Goal: Information Seeking & Learning: Learn about a topic

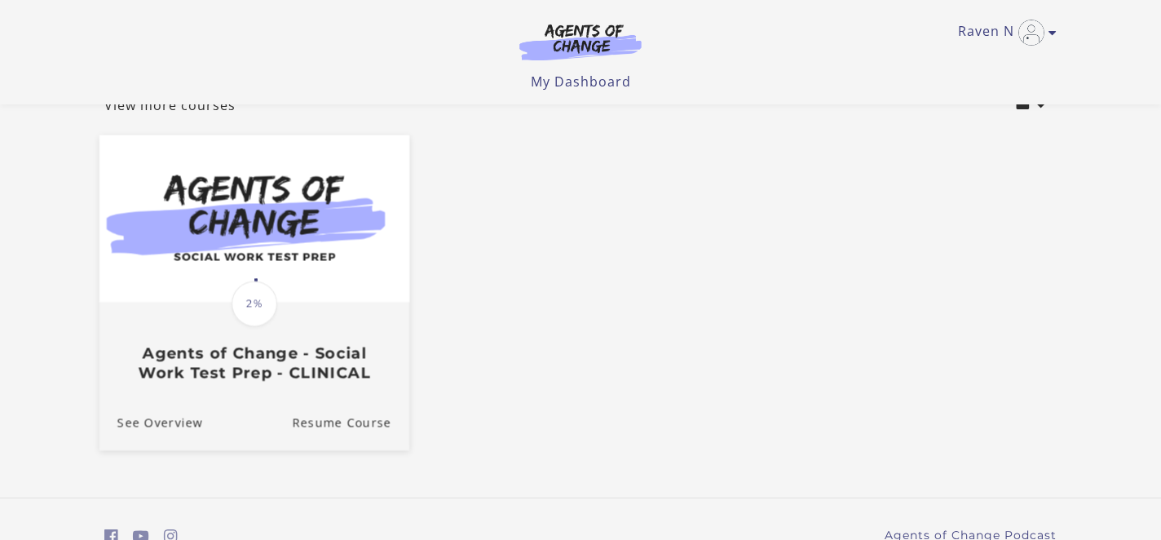
scroll to position [116, 0]
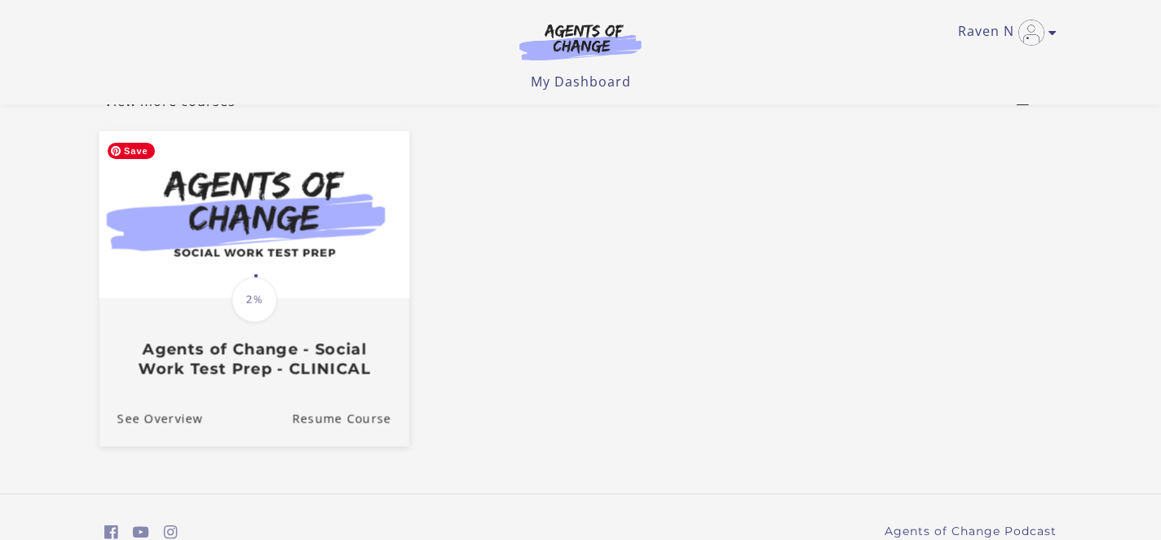
click at [272, 273] on img at bounding box center [254, 214] width 310 height 167
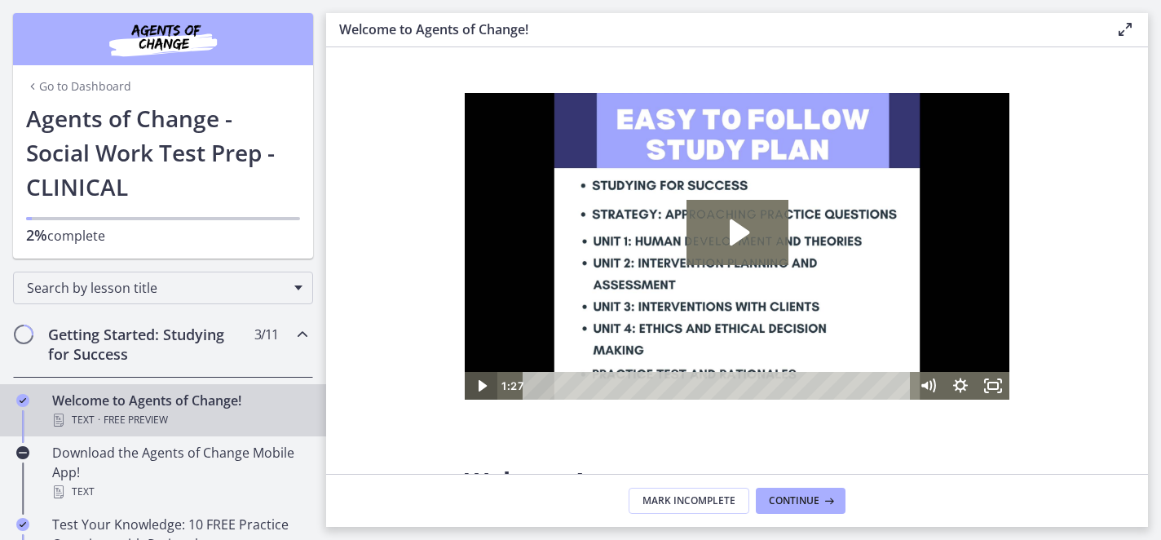
click at [486, 385] on icon "Play Video" at bounding box center [481, 386] width 33 height 28
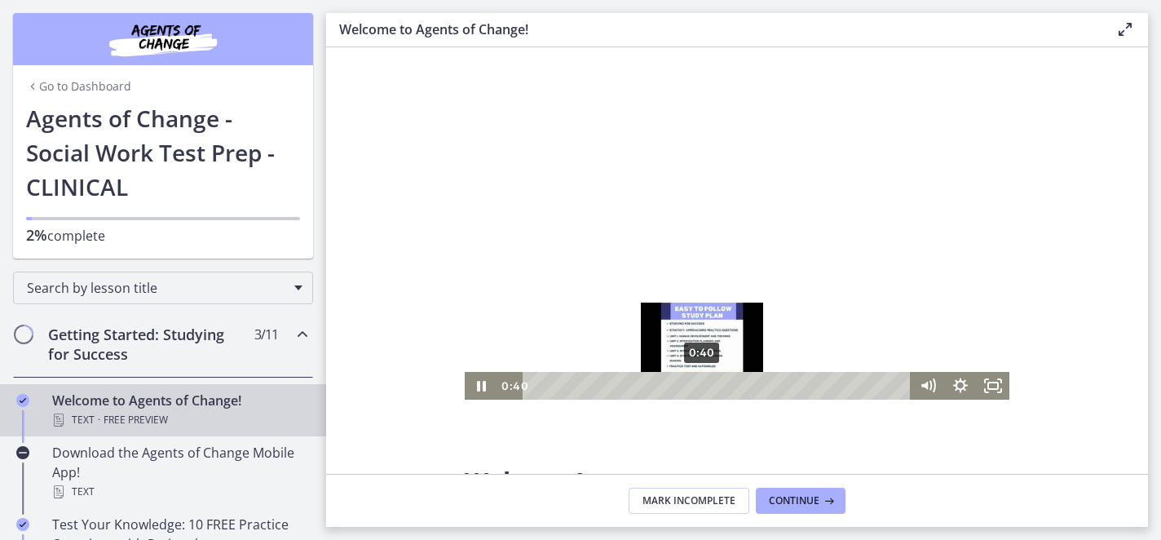
click at [703, 382] on div "0:40" at bounding box center [719, 386] width 368 height 28
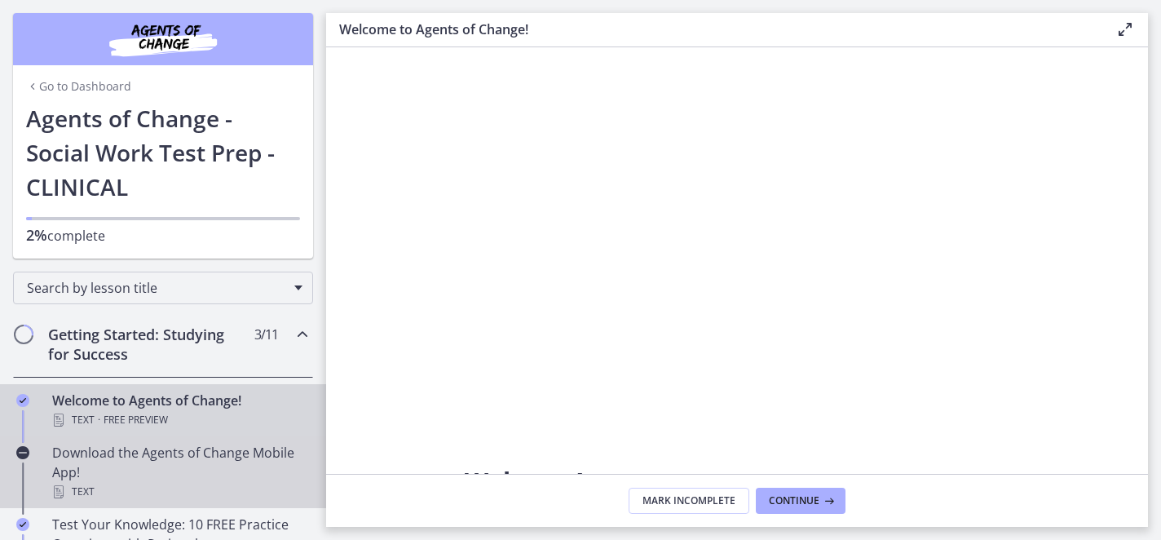
click at [155, 461] on div "Download the Agents of Change Mobile App! Text" at bounding box center [179, 472] width 254 height 59
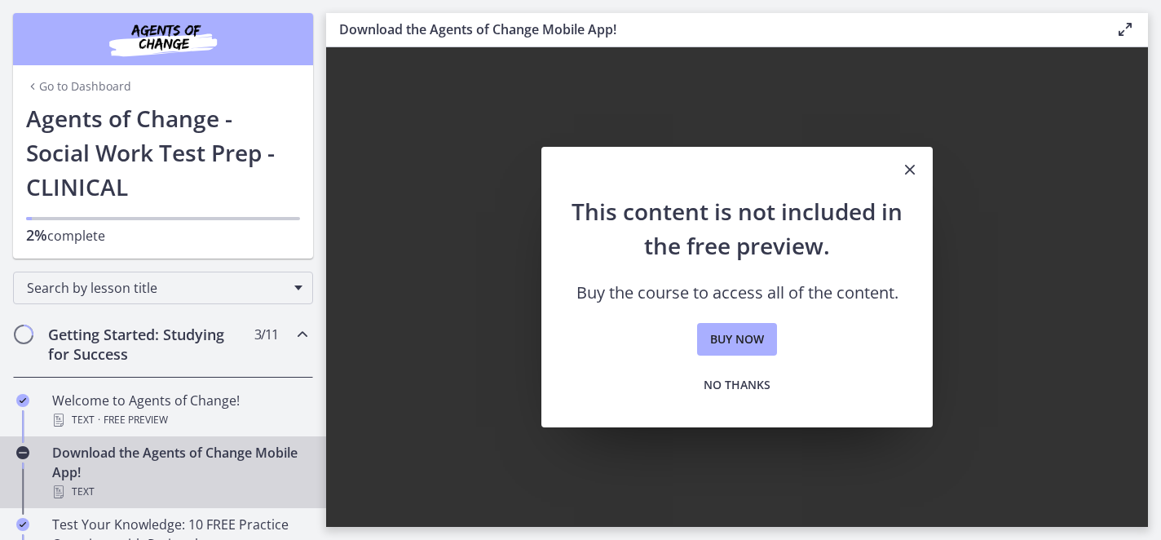
click at [904, 178] on icon "Close" at bounding box center [910, 170] width 20 height 20
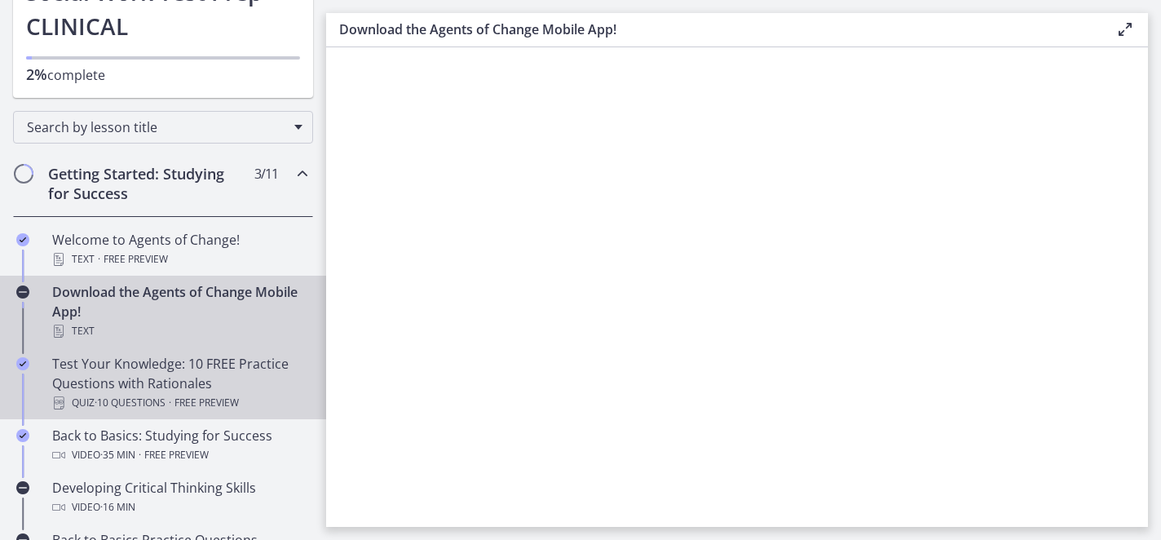
scroll to position [192, 0]
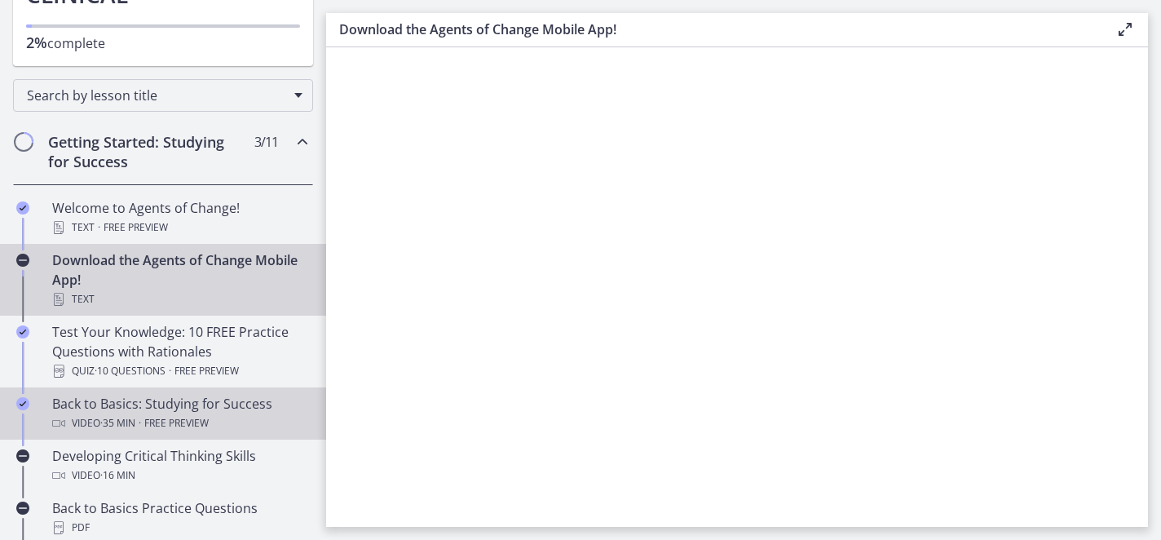
click at [187, 399] on div "Back to Basics: Studying for Success Video · 35 min · Free preview" at bounding box center [179, 413] width 254 height 39
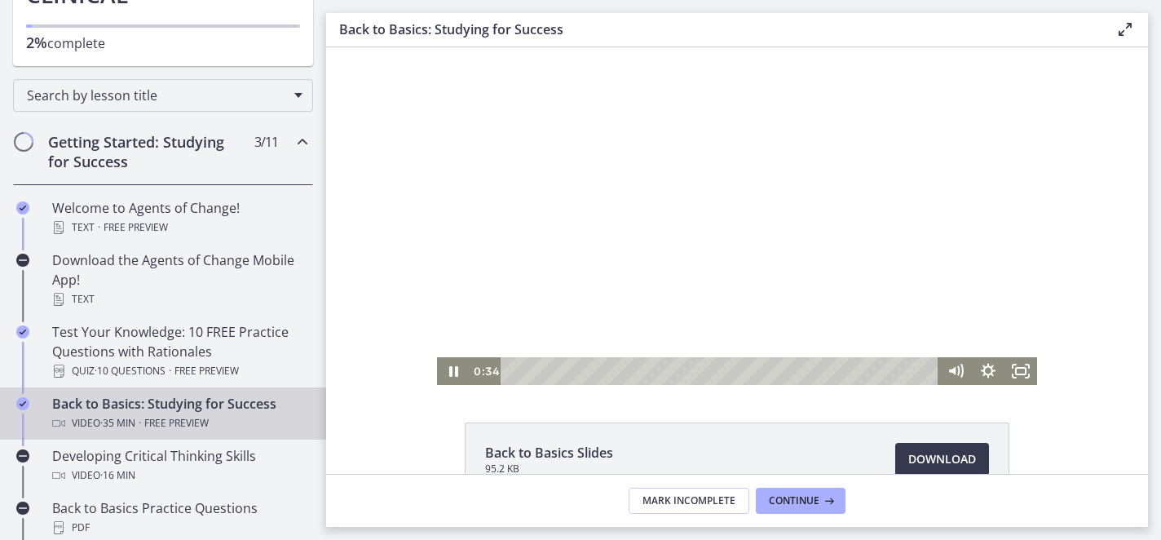
click at [1023, 231] on div at bounding box center [737, 215] width 600 height 337
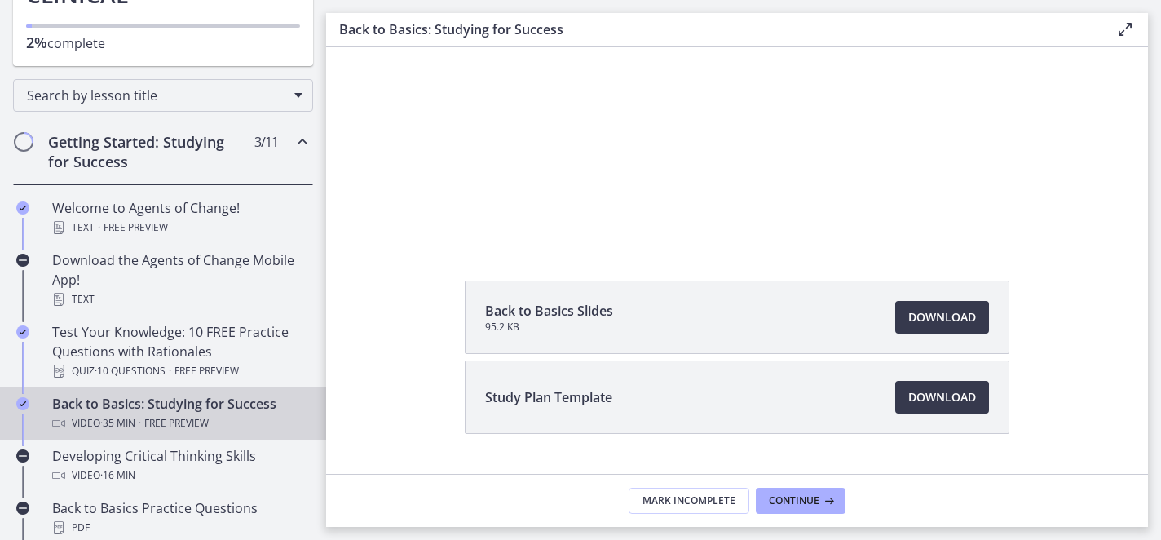
scroll to position [139, 0]
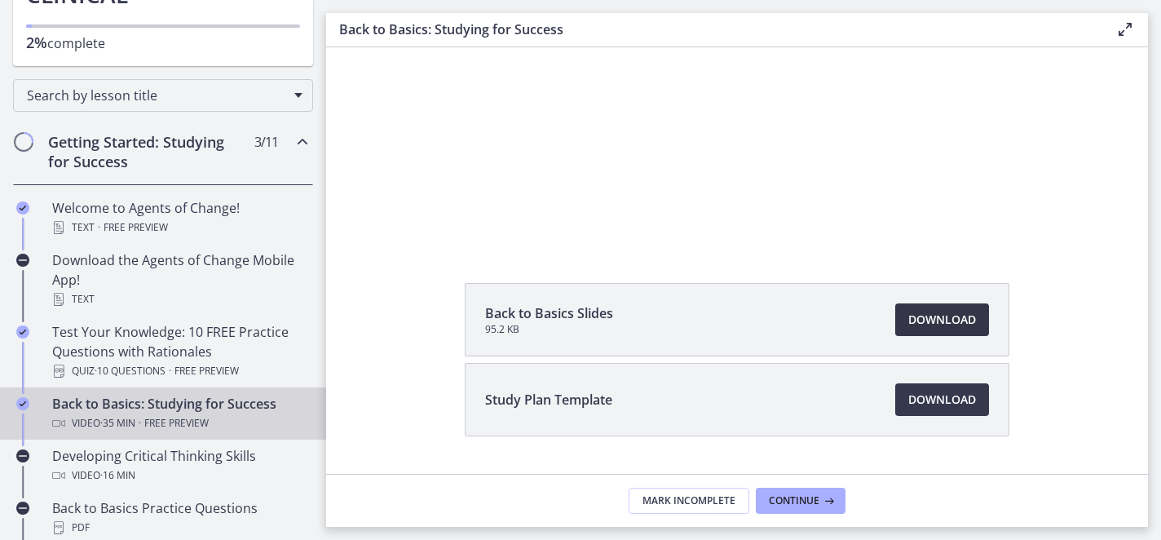
click at [933, 310] on span "Download Opens in a new window" at bounding box center [942, 320] width 68 height 20
click at [909, 397] on span "Download Opens in a new window" at bounding box center [942, 400] width 68 height 20
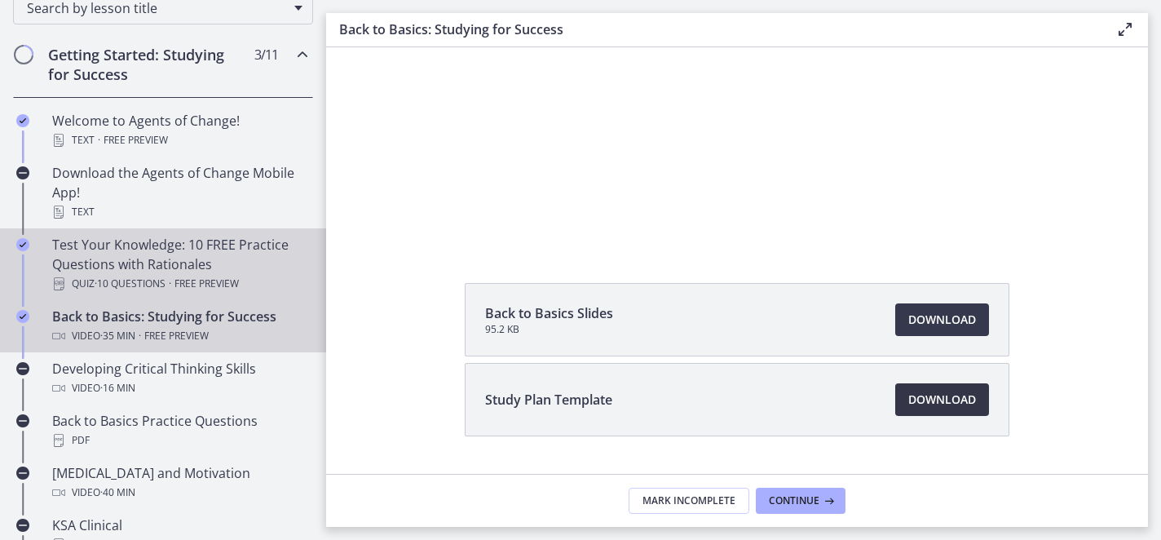
scroll to position [282, 0]
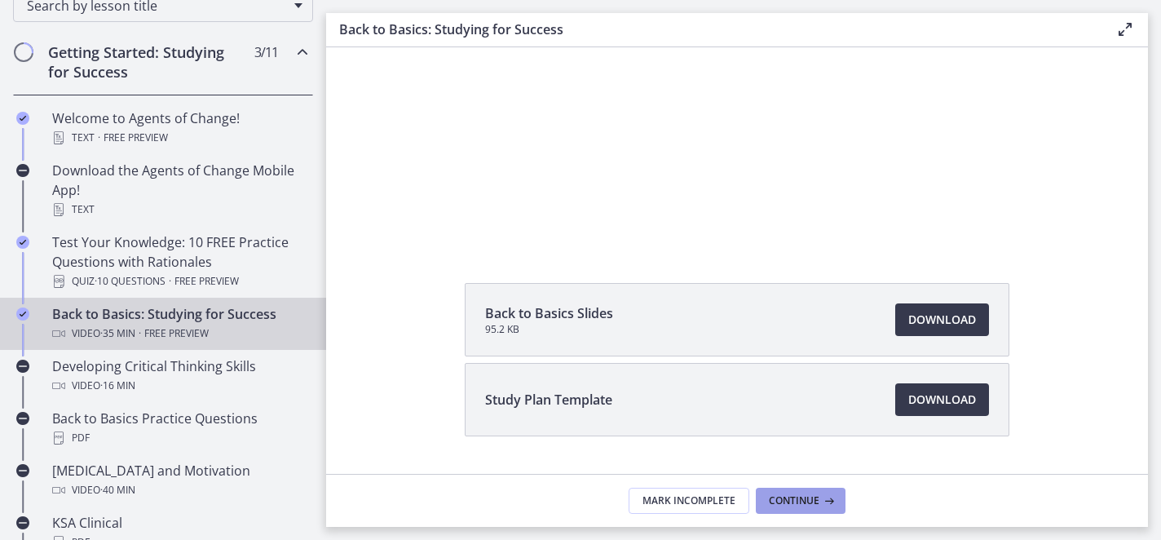
click at [773, 504] on span "Continue" at bounding box center [794, 500] width 51 height 13
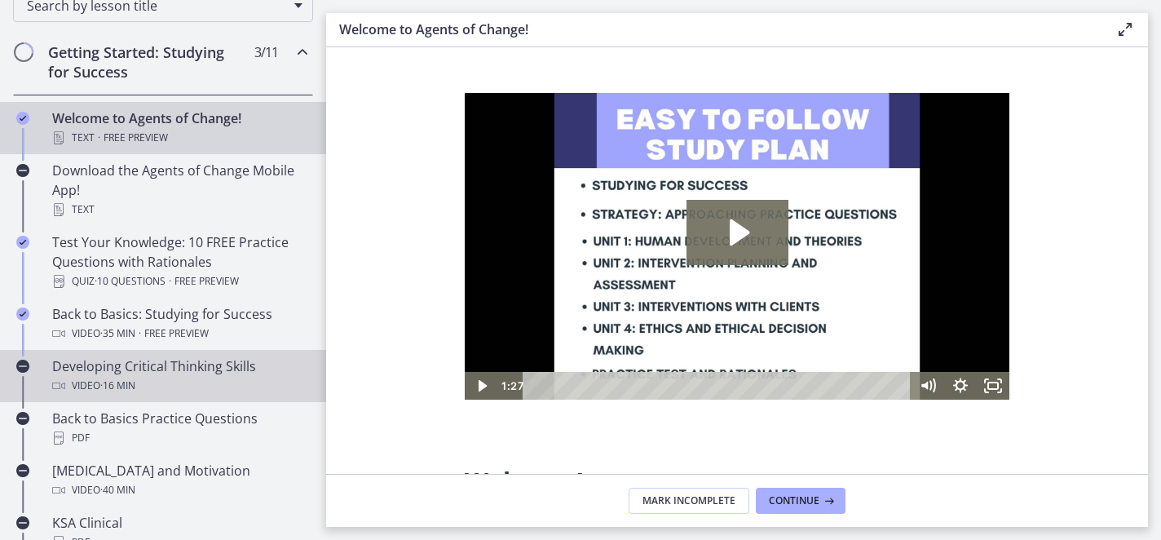
click at [216, 371] on div "Developing Critical Thinking Skills Video · 16 min" at bounding box center [179, 375] width 254 height 39
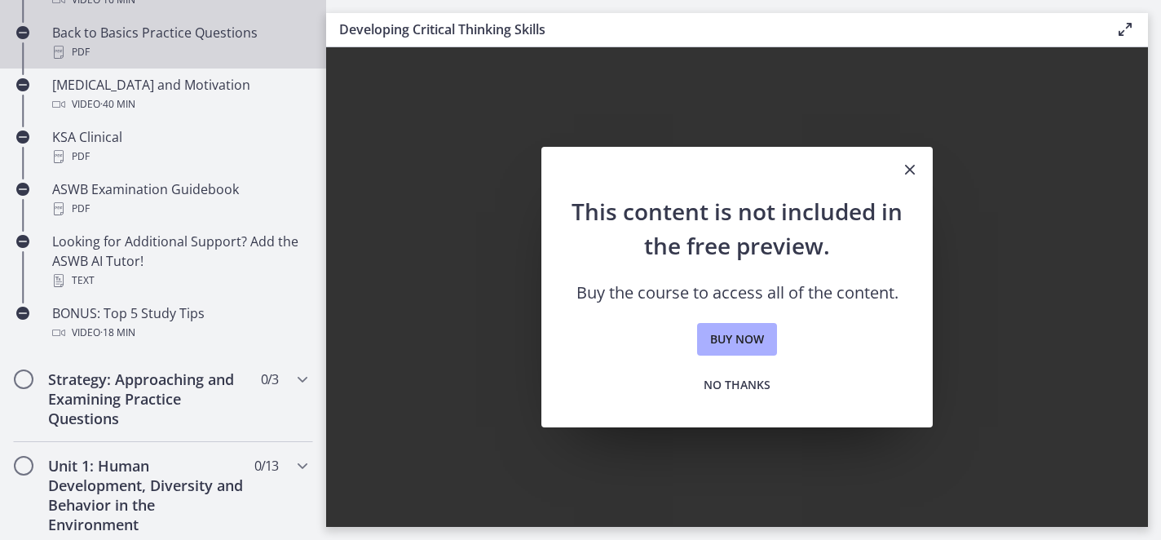
scroll to position [650, 0]
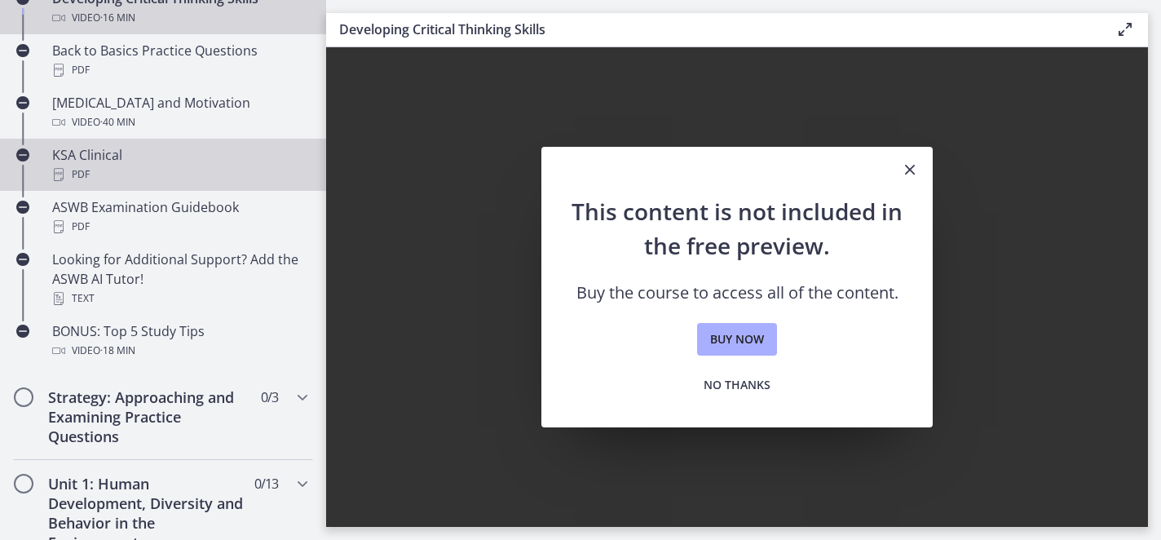
click at [77, 160] on div "KSA Clinical PDF" at bounding box center [179, 164] width 254 height 39
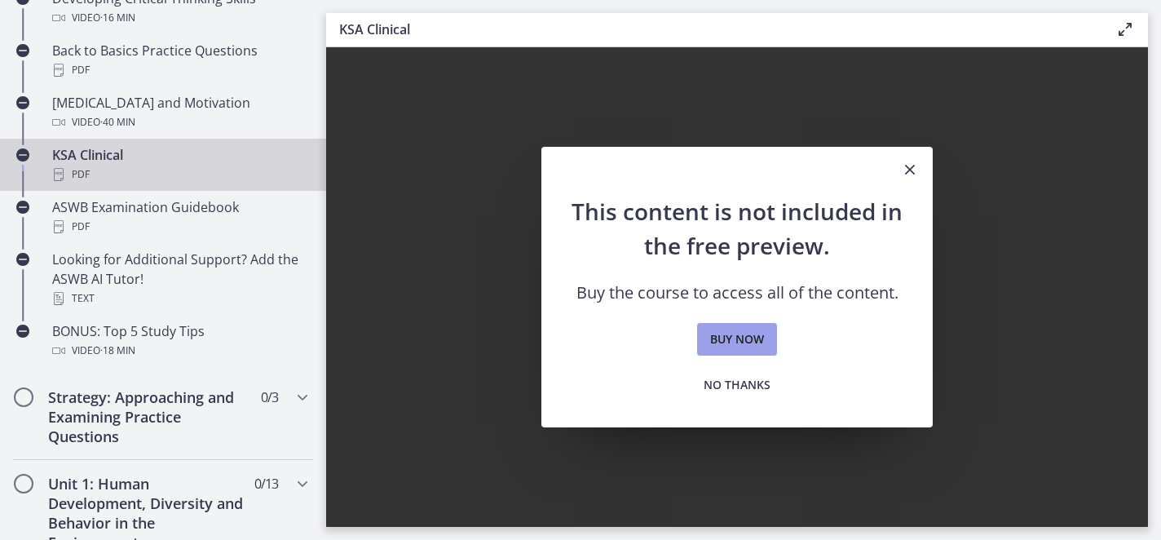
click at [729, 341] on span "Buy now" at bounding box center [737, 339] width 54 height 20
